Goal: Use online tool/utility: Use online tool/utility

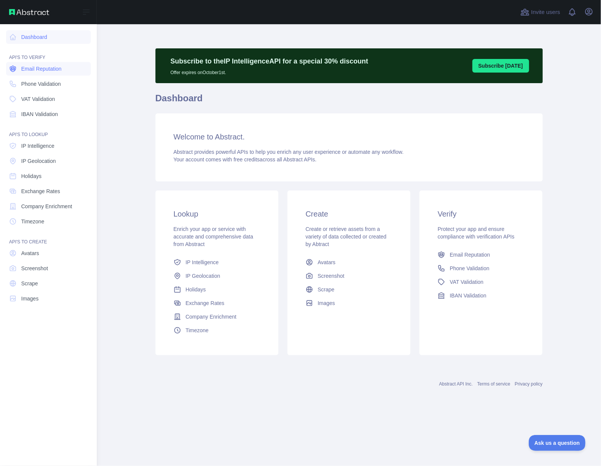
click at [34, 71] on span "Email Reputation" at bounding box center [41, 69] width 40 height 8
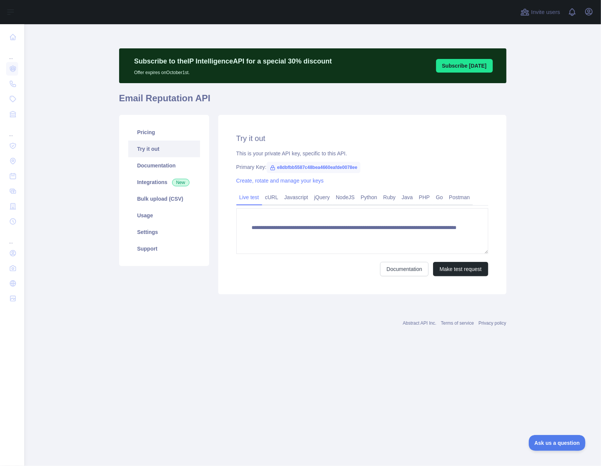
click at [318, 167] on span "e8dbfbb5587c48bea4660eafde0078ee" at bounding box center [313, 167] width 94 height 11
copy span "e8dbfbb5587c48bea4660eafde0078ee"
